Goal: Information Seeking & Learning: Learn about a topic

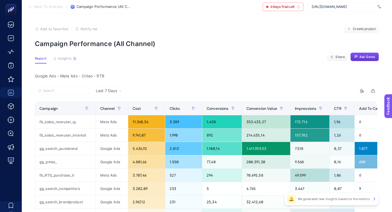
click at [361, 58] on span "Ask Genie" at bounding box center [368, 57] width 16 height 4
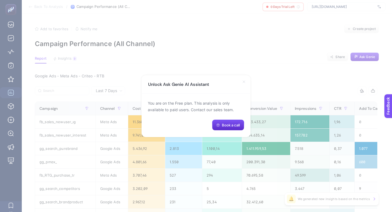
click at [244, 82] on icon at bounding box center [244, 82] width 2 height 2
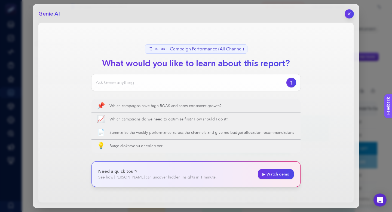
click at [350, 15] on icon "button" at bounding box center [350, 14] width 5 height 5
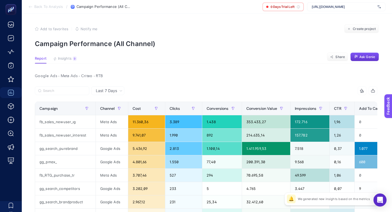
click at [361, 56] on span "Ask Genie" at bounding box center [368, 57] width 16 height 4
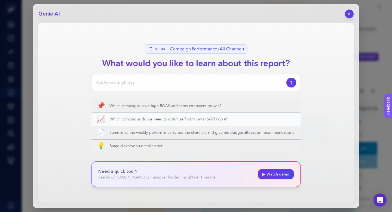
scroll to position [12, 0]
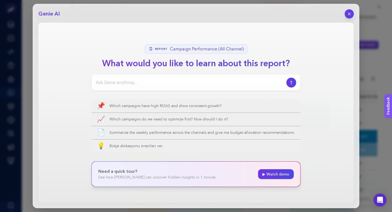
click at [348, 15] on icon "button" at bounding box center [350, 14] width 5 height 5
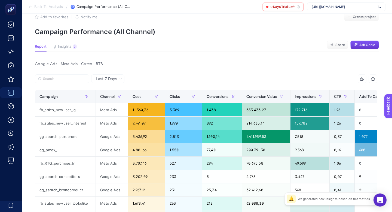
scroll to position [0, 0]
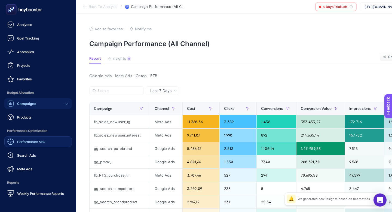
click at [30, 140] on span "Performance Max" at bounding box center [31, 142] width 28 height 4
